Goal: Find specific page/section: Find specific page/section

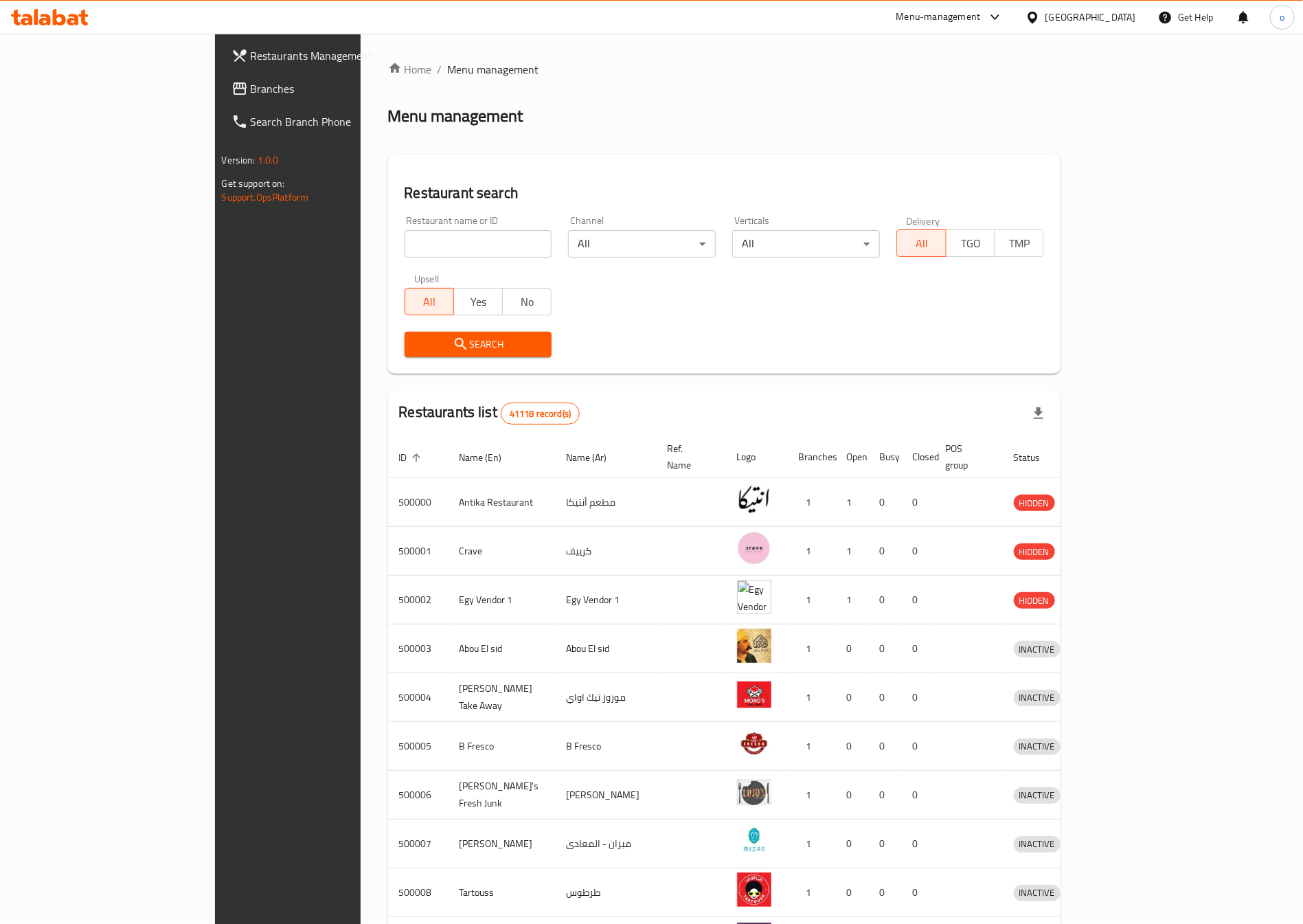
click at [251, 81] on span "Branches" at bounding box center [337, 89] width 171 height 17
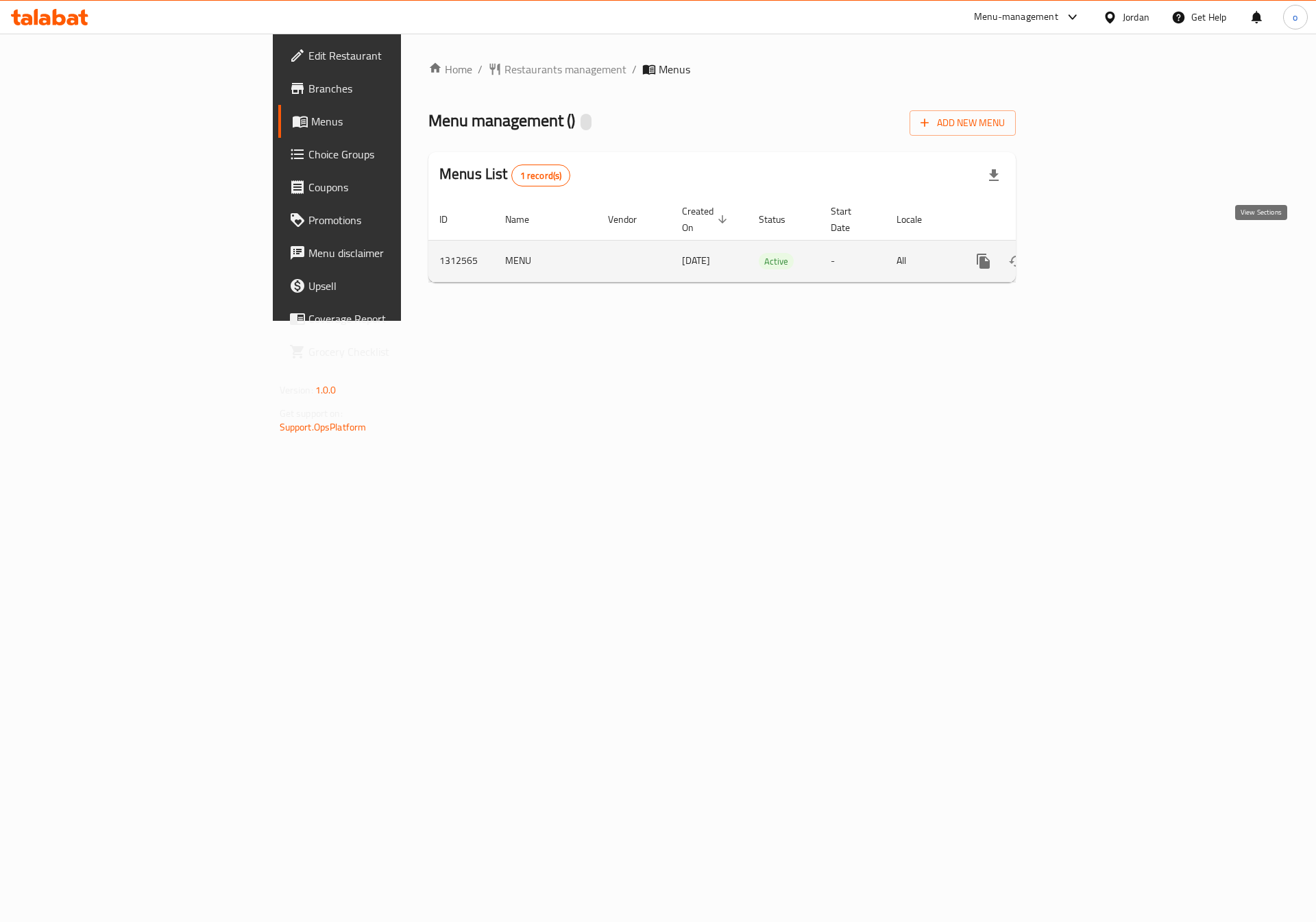
click at [1090, 253] on icon "enhanced table" at bounding box center [1082, 261] width 17 height 17
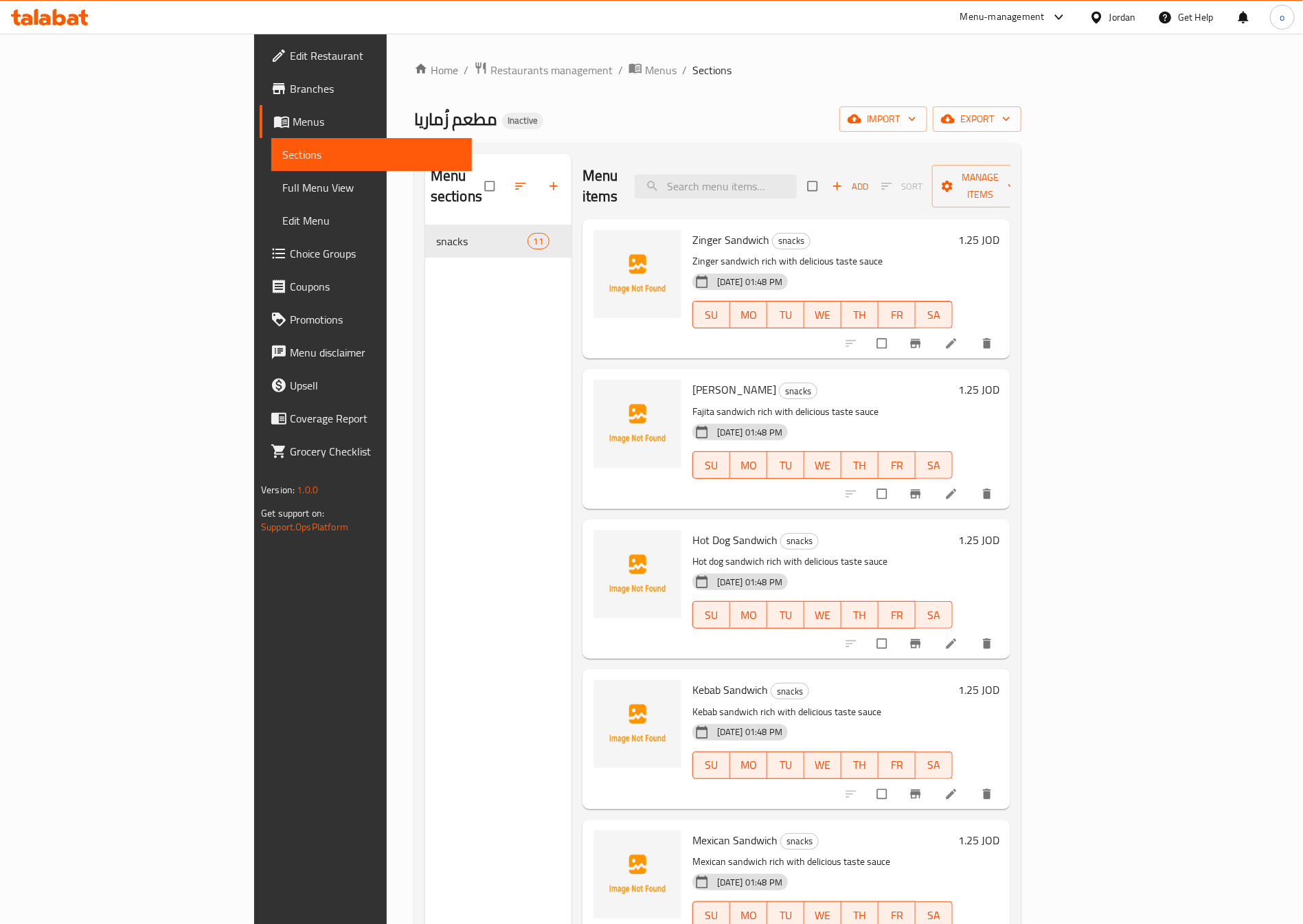
click at [282, 193] on span "Full Menu View" at bounding box center [371, 187] width 178 height 17
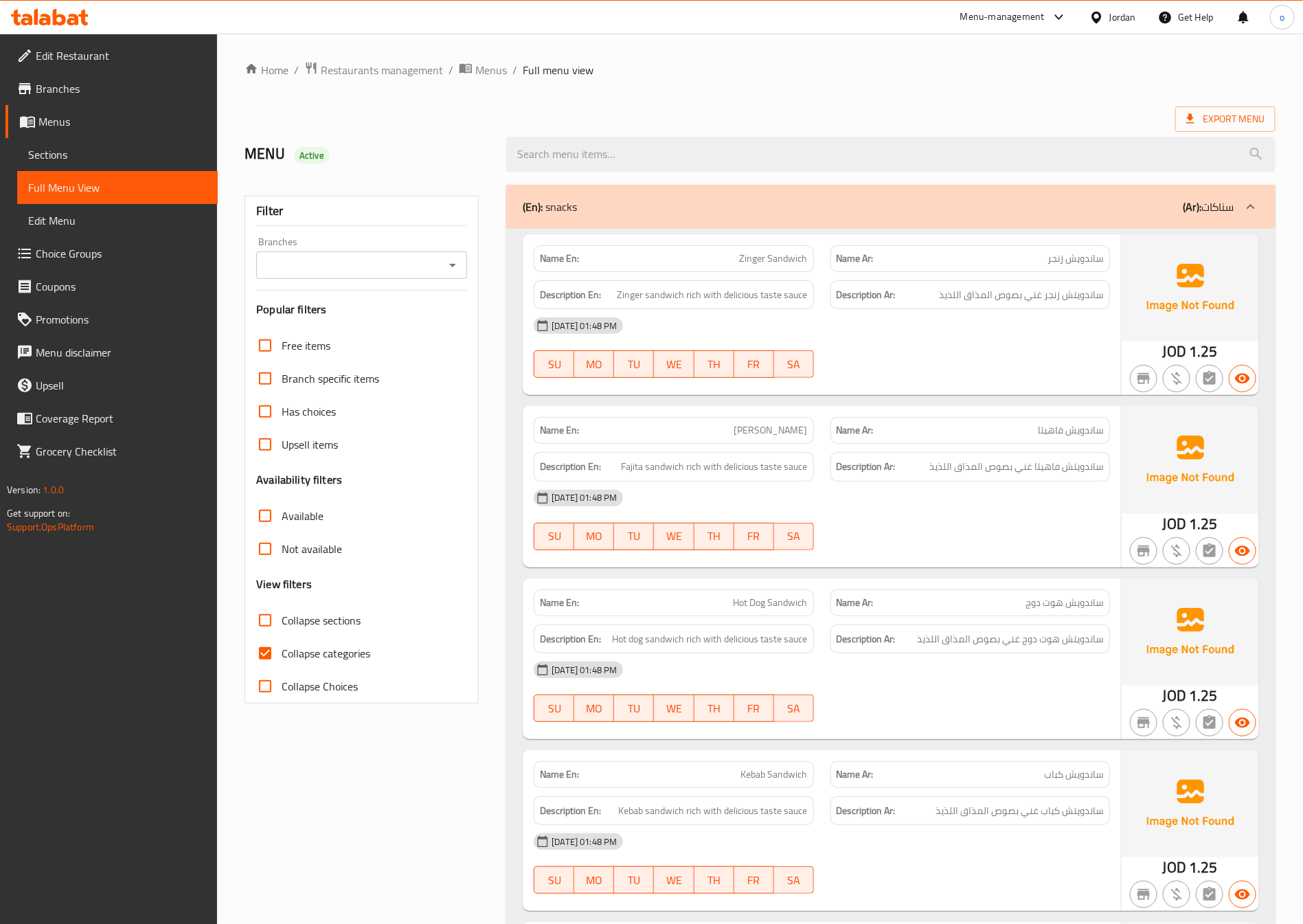
click at [261, 651] on input "Collapse categories" at bounding box center [265, 653] width 33 height 33
checkbox input "false"
